Goal: Task Accomplishment & Management: Manage account settings

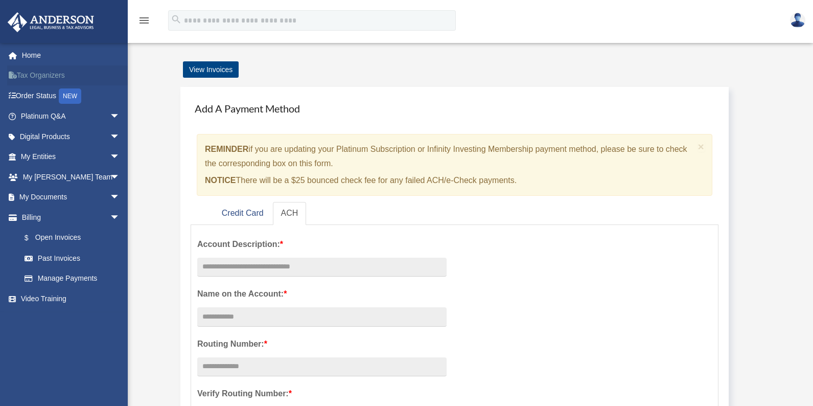
click at [54, 77] on link "Tax Organizers" at bounding box center [71, 75] width 128 height 20
click at [46, 153] on link "My Entities arrow_drop_down" at bounding box center [71, 157] width 128 height 20
click at [110, 157] on span "arrow_drop_down" at bounding box center [120, 157] width 20 height 21
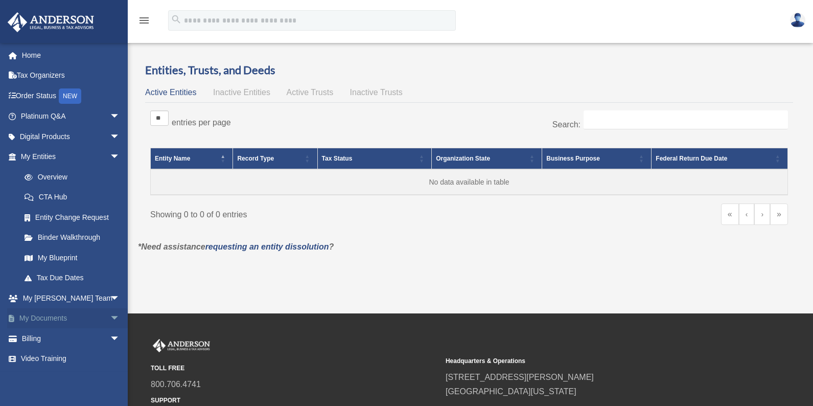
click at [110, 316] on span "arrow_drop_down" at bounding box center [120, 318] width 20 height 21
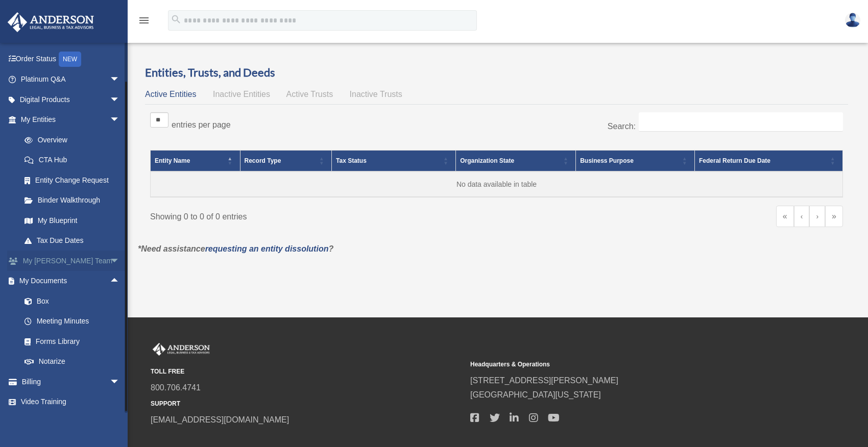
scroll to position [38, 0]
click at [42, 298] on link "Box" at bounding box center [74, 300] width 121 height 20
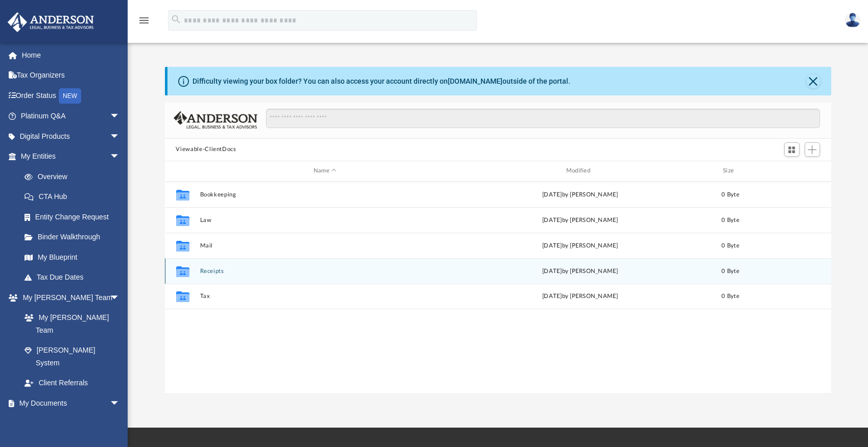
scroll to position [224, 659]
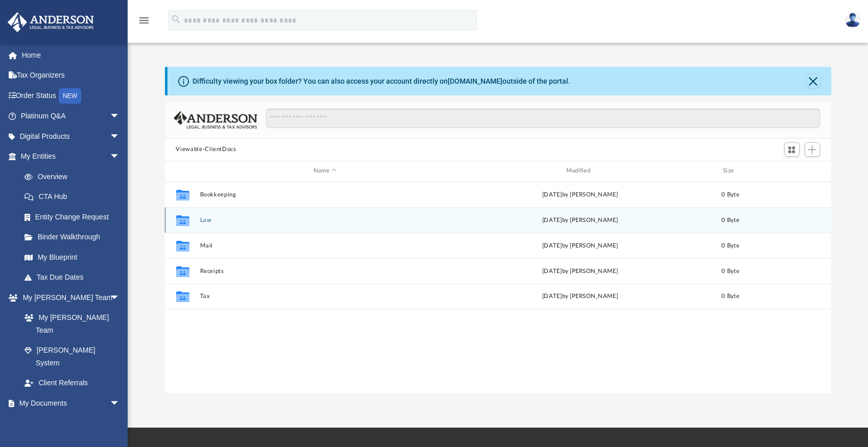
click at [206, 223] on div "Collaborated Folder Law [DATE] by [PERSON_NAME] 0 Byte" at bounding box center [498, 220] width 667 height 26
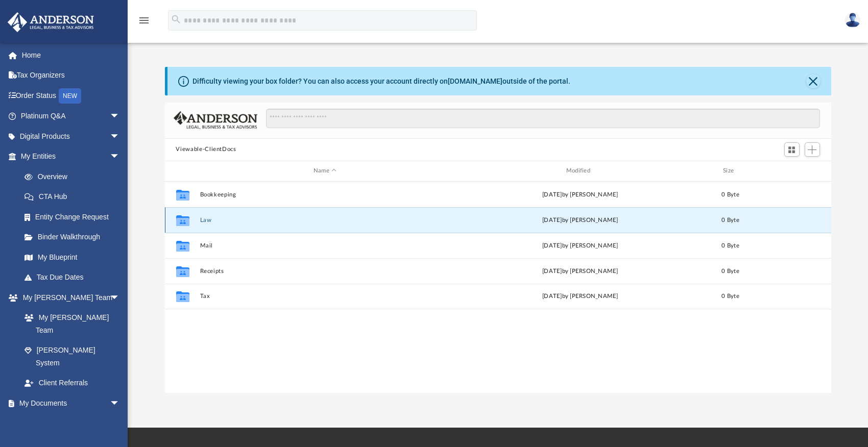
click at [206, 221] on button "Law" at bounding box center [325, 220] width 251 height 7
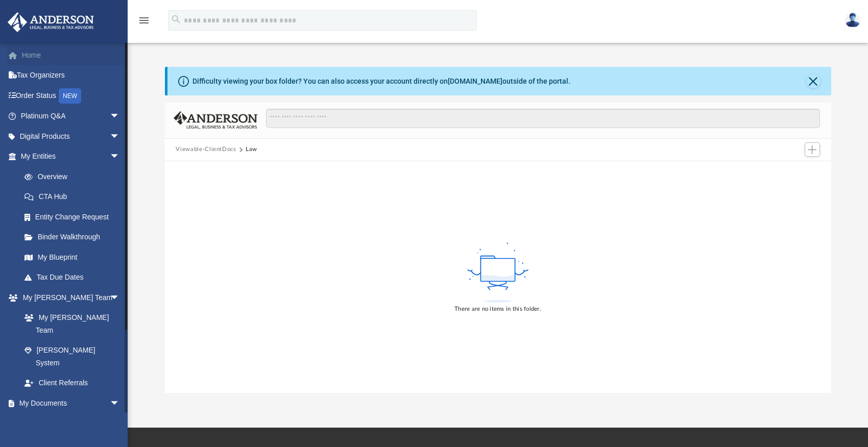
click at [36, 51] on link "Home" at bounding box center [71, 55] width 128 height 20
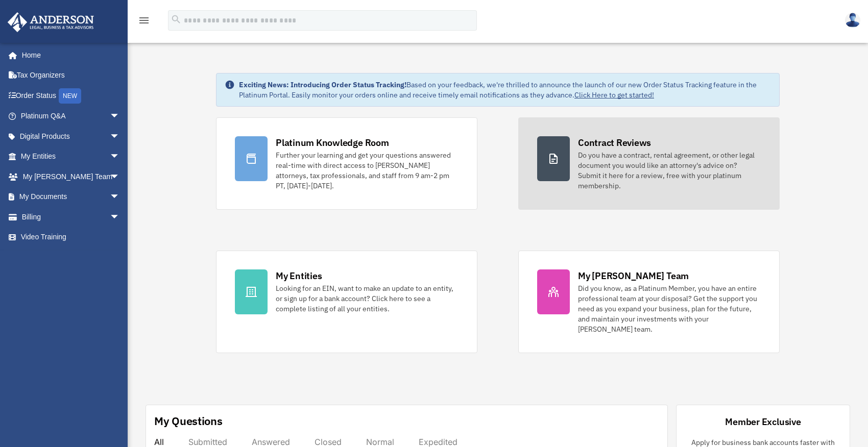
click at [617, 160] on div "Do you have a contract, rental agreement, or other legal document you would lik…" at bounding box center [669, 170] width 183 height 41
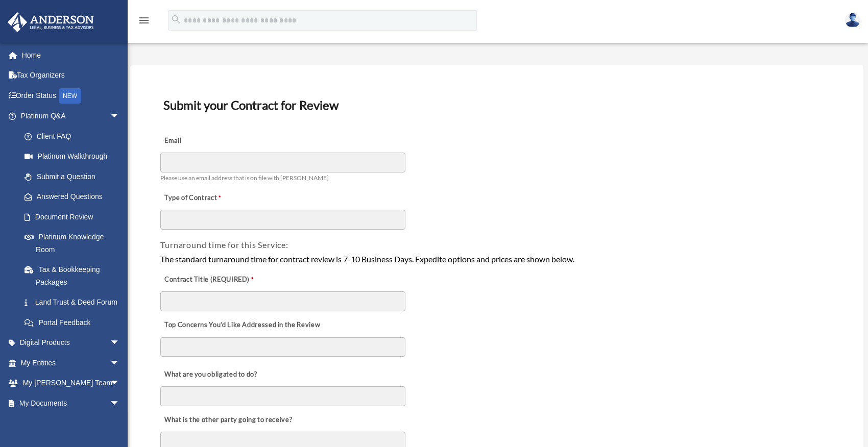
scroll to position [21, 0]
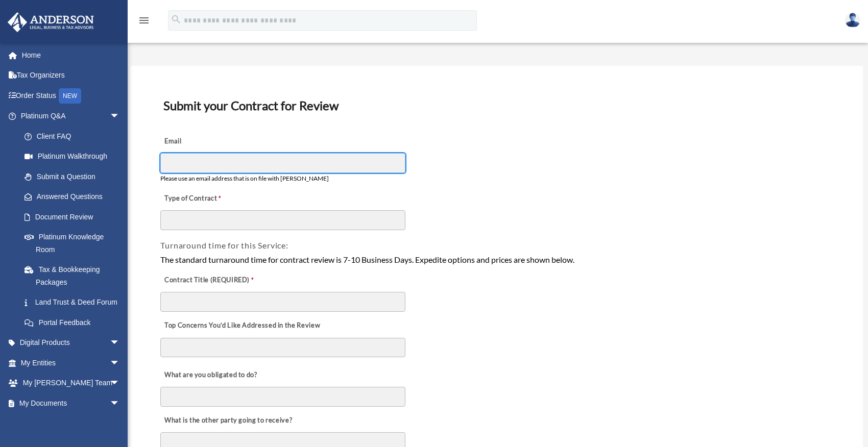
click at [212, 170] on input "Email" at bounding box center [282, 162] width 245 height 19
type input "**********"
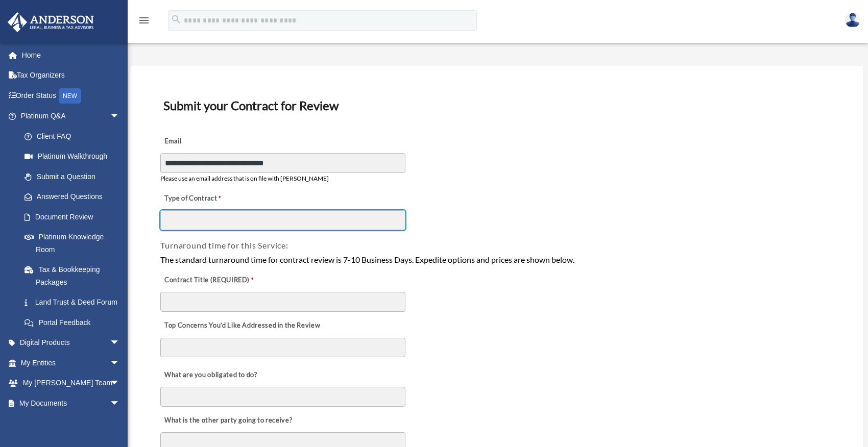
click at [212, 228] on input "Type of Contract" at bounding box center [282, 219] width 245 height 19
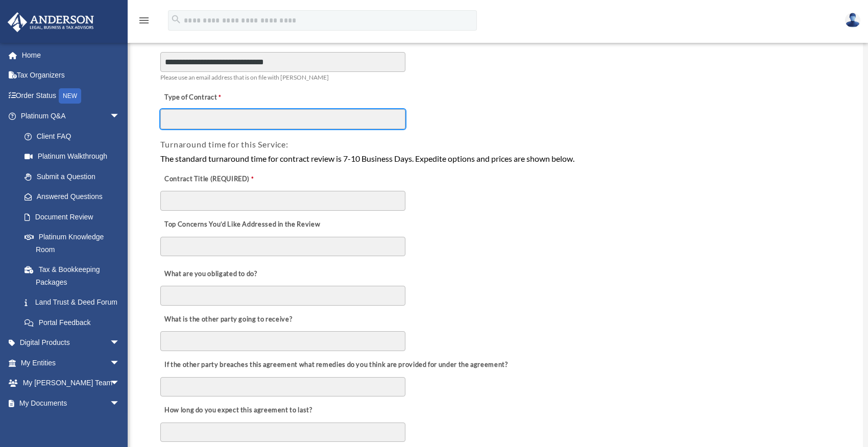
scroll to position [150, 0]
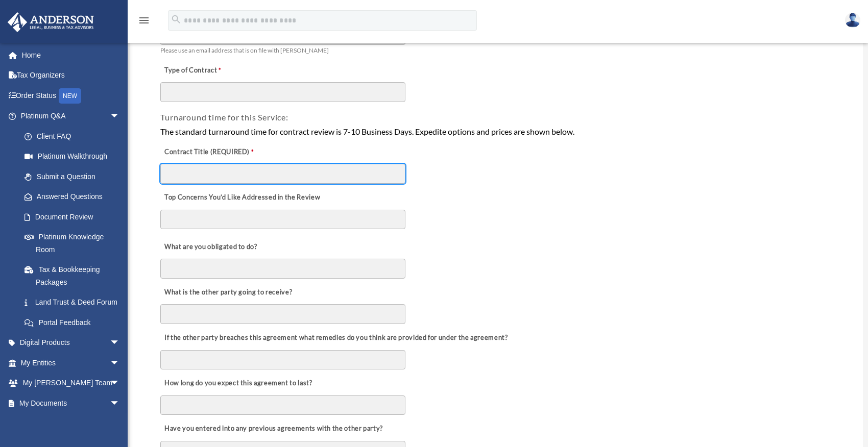
click at [203, 173] on input "Contract Title (REQUIRED)" at bounding box center [282, 173] width 245 height 19
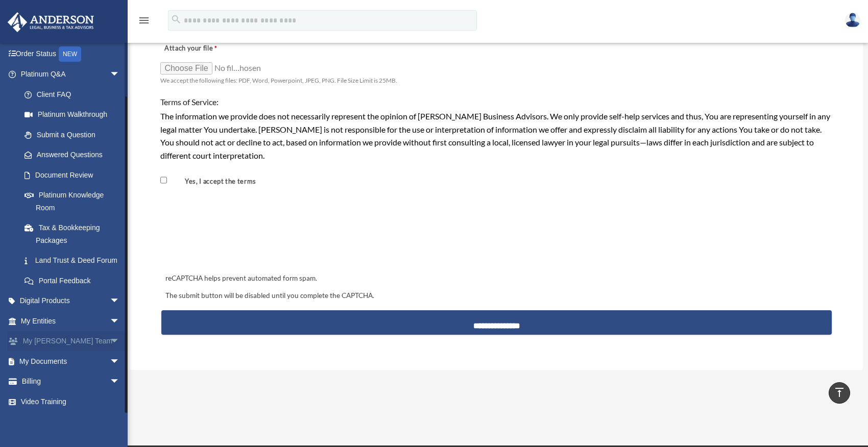
scroll to position [56, 0]
click at [40, 355] on link "My Documents arrow_drop_down" at bounding box center [71, 360] width 128 height 20
click at [110, 361] on span "arrow_drop_down" at bounding box center [120, 360] width 20 height 21
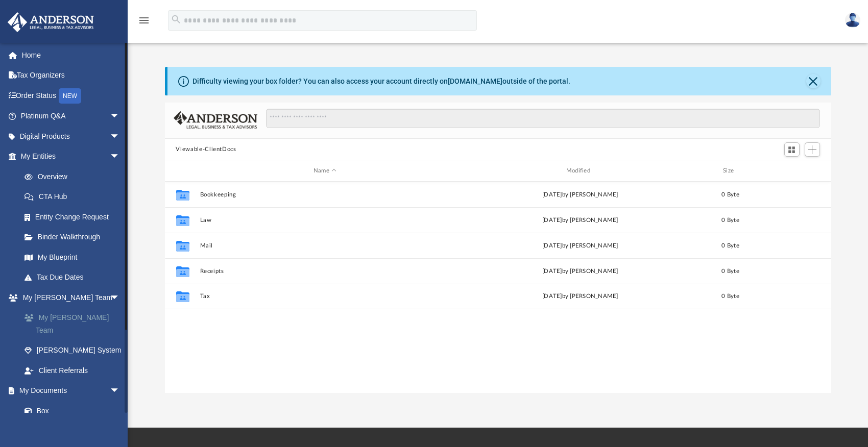
click at [78, 317] on link "My [PERSON_NAME] Team" at bounding box center [74, 324] width 121 height 33
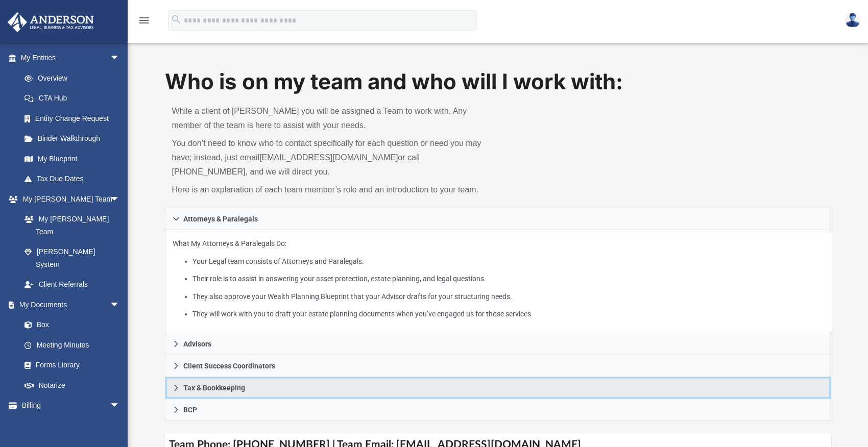
click at [215, 388] on span "Tax & Bookkeeping" at bounding box center [214, 388] width 62 height 7
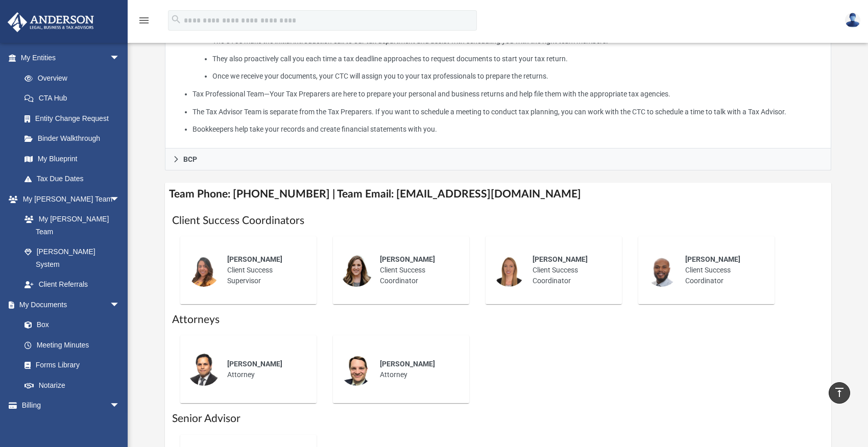
scroll to position [342, 0]
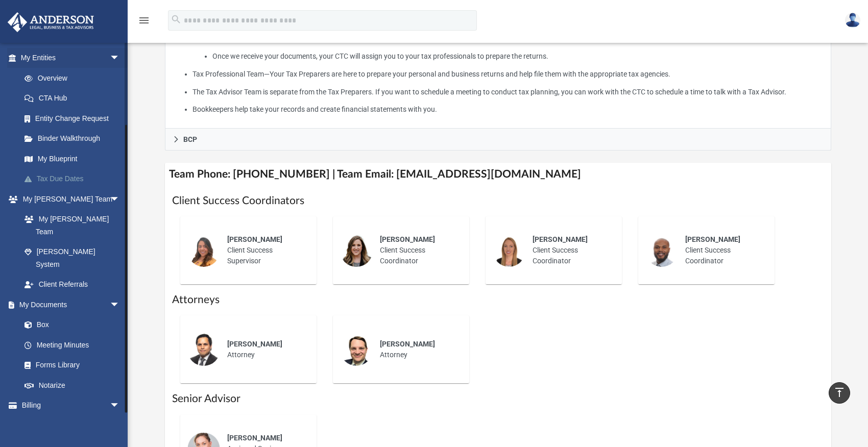
click at [65, 181] on link "Tax Due Dates" at bounding box center [74, 179] width 121 height 20
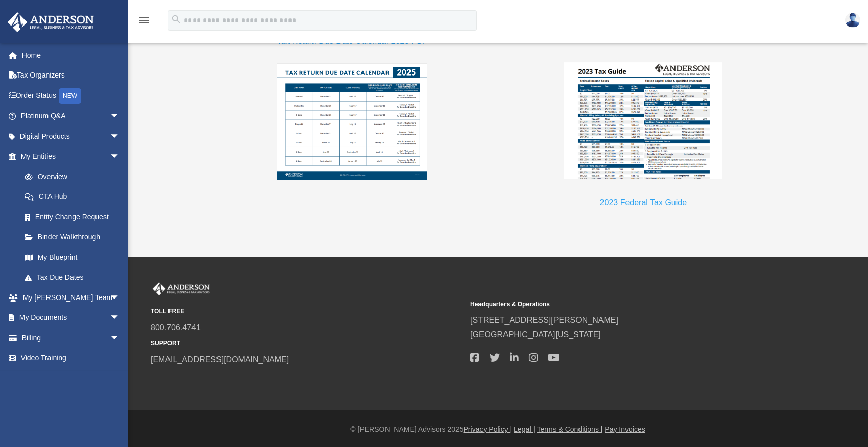
scroll to position [1049, 0]
click at [54, 313] on link "My Documents arrow_drop_down" at bounding box center [71, 318] width 128 height 20
click at [110, 317] on span "arrow_drop_down" at bounding box center [120, 318] width 20 height 21
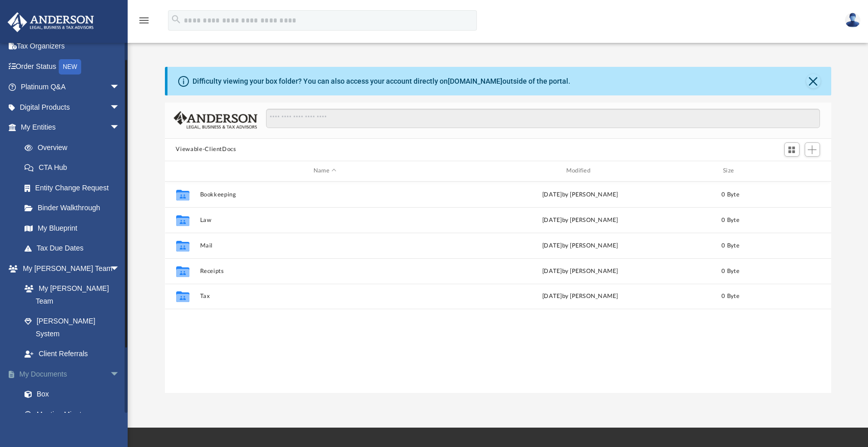
scroll to position [30, 0]
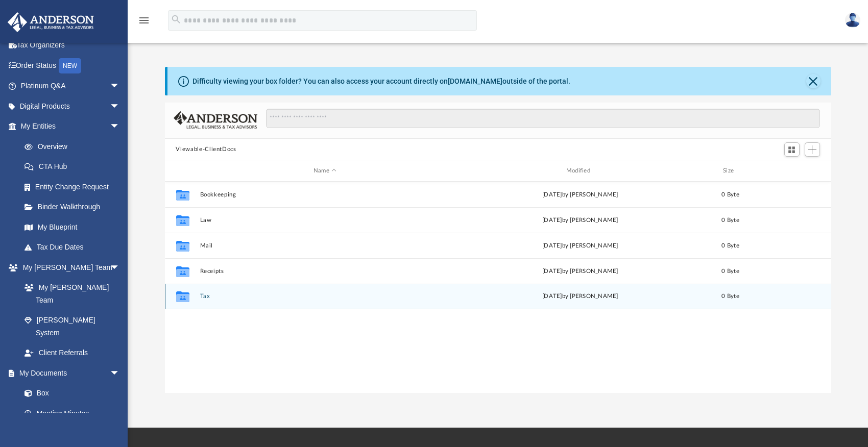
click at [204, 293] on button "Tax" at bounding box center [325, 296] width 251 height 7
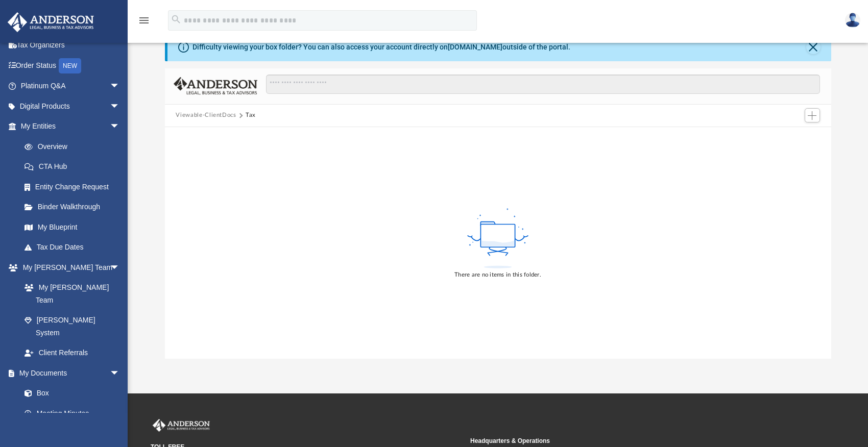
scroll to position [0, 0]
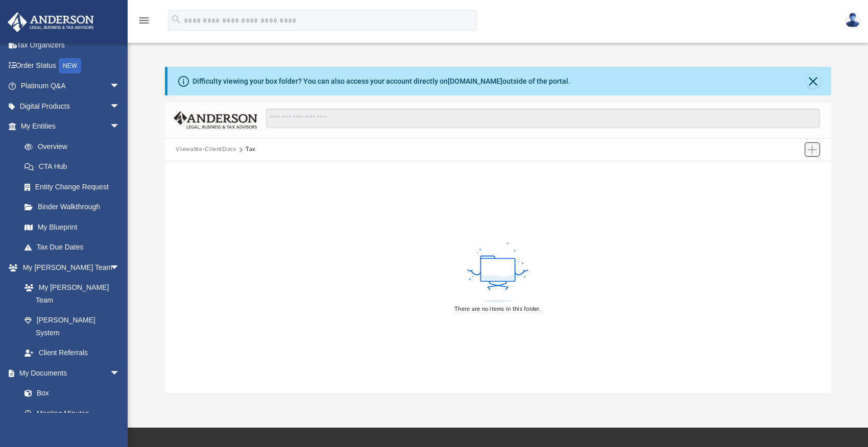
click at [812, 151] on span "Add" at bounding box center [812, 150] width 9 height 9
click at [795, 171] on li "Upload" at bounding box center [797, 169] width 33 height 11
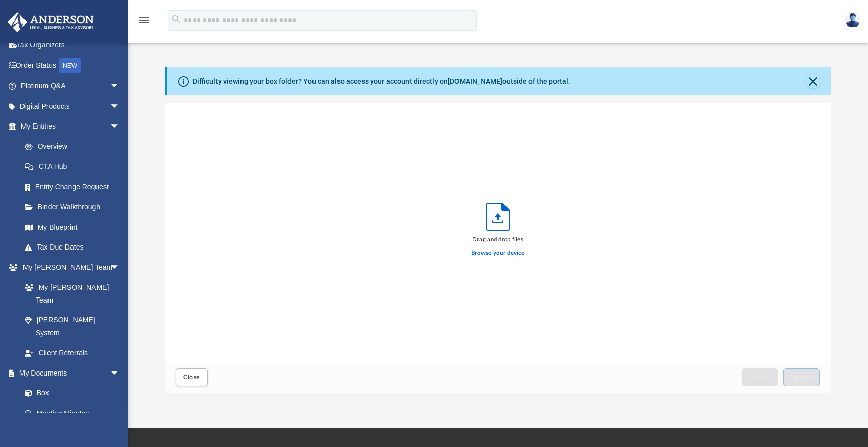
scroll to position [251, 659]
click at [492, 218] on icon "Upload" at bounding box center [498, 216] width 22 height 27
click at [497, 250] on label "Browse your device" at bounding box center [497, 253] width 53 height 9
click at [0, 0] on input "Browse your device" at bounding box center [0, 0] width 0 height 0
